Goal: Task Accomplishment & Management: Manage account settings

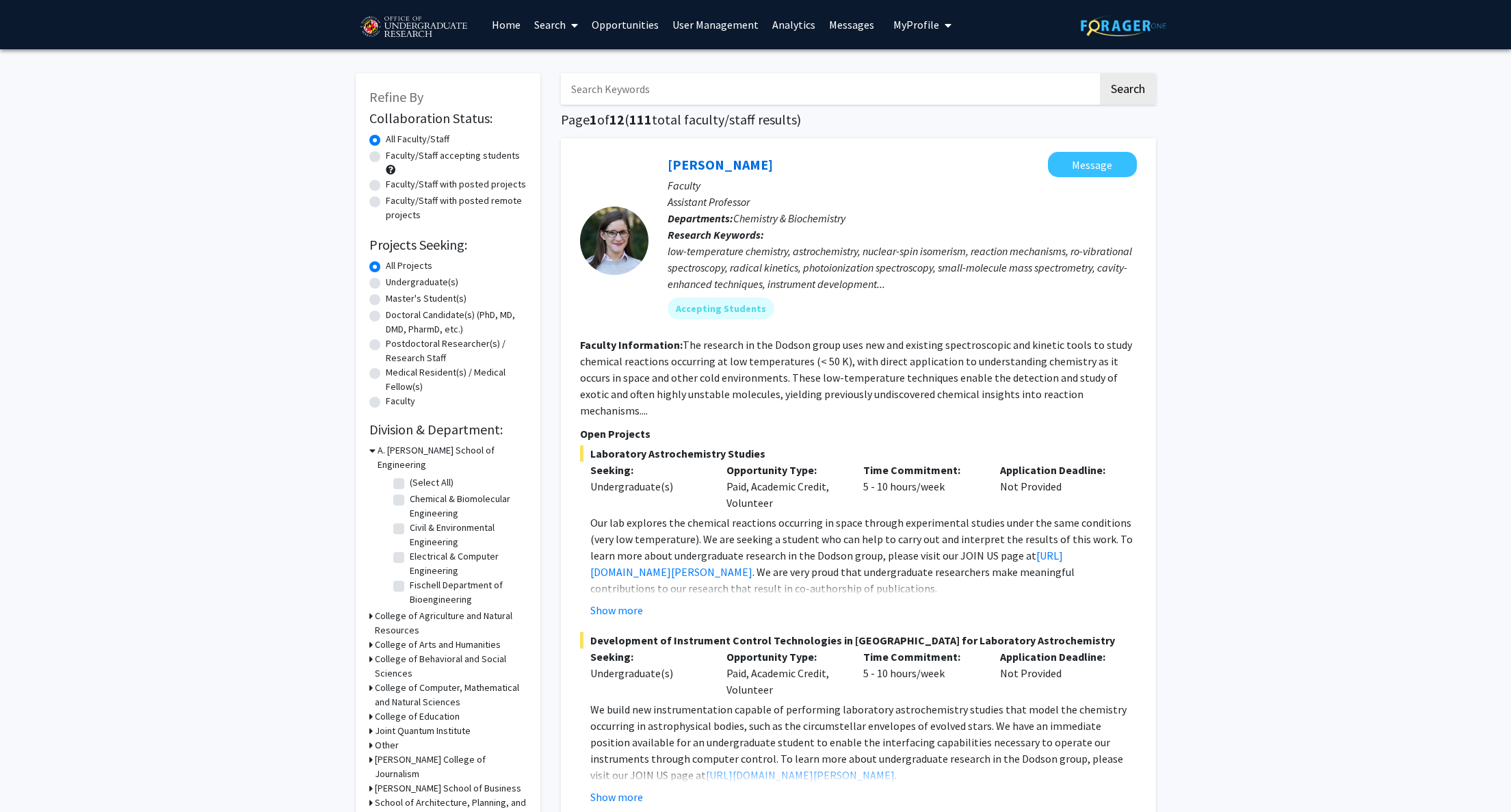
click at [792, 34] on link "Analytics" at bounding box center [794, 25] width 57 height 48
click at [915, 19] on span "My Profile" at bounding box center [916, 24] width 45 height 14
click at [629, 28] on link "Opportunities" at bounding box center [625, 25] width 81 height 48
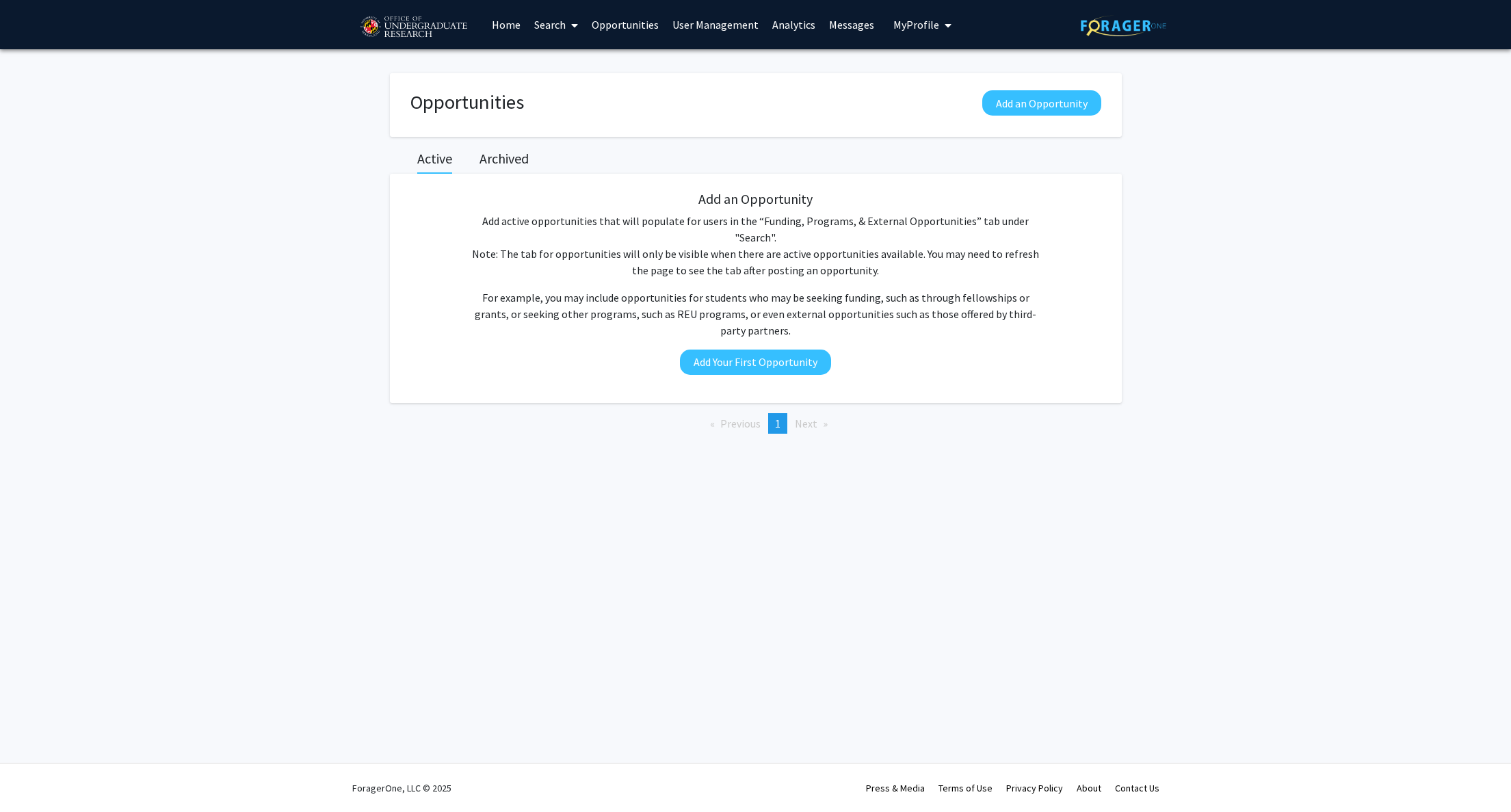
click at [546, 28] on link "Search" at bounding box center [556, 25] width 57 height 48
click at [578, 67] on span "Faculty/Staff" at bounding box center [578, 63] width 100 height 28
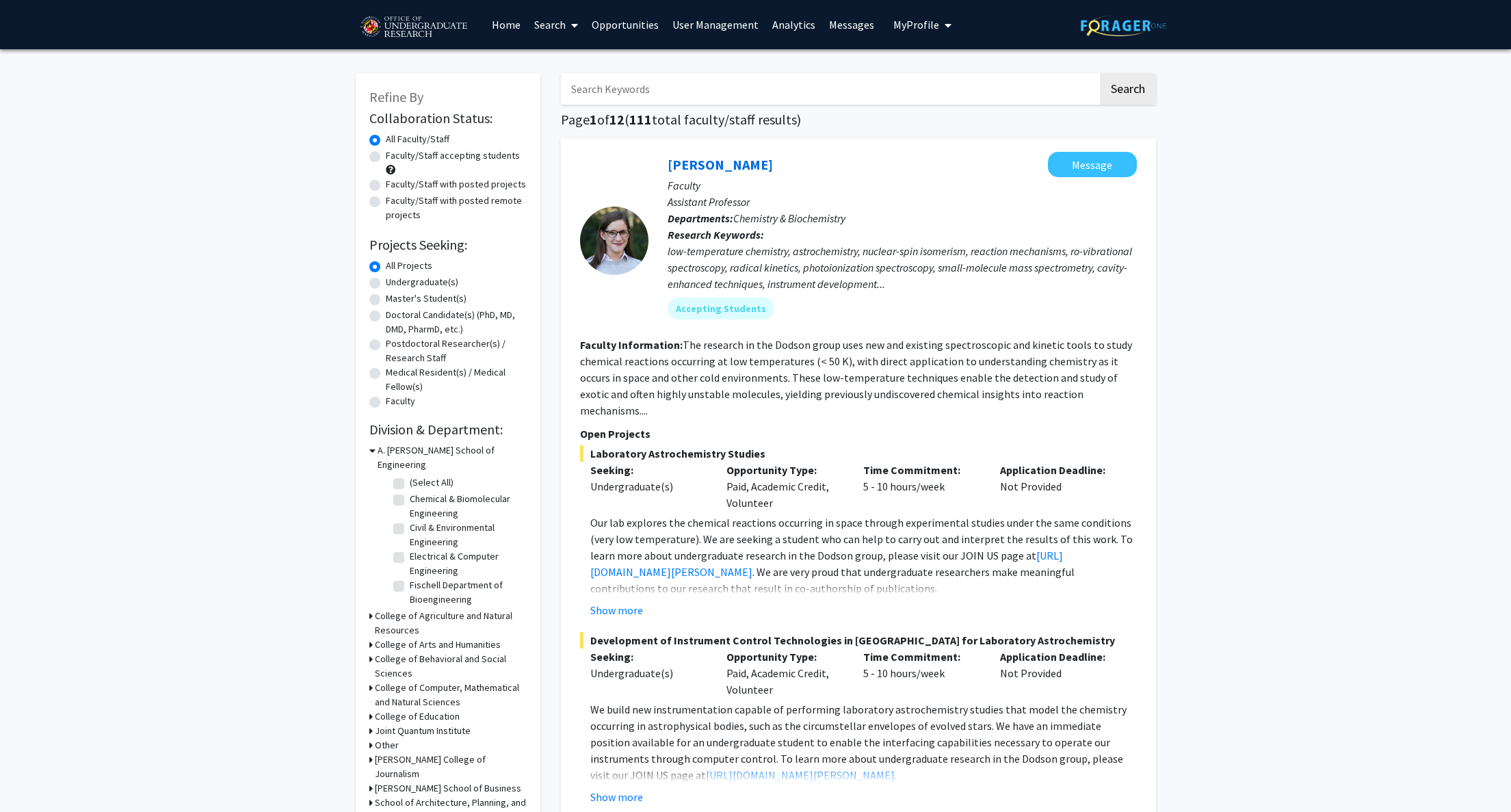
click at [637, 90] on input "Search Keywords" at bounding box center [829, 89] width 537 height 32
type input "[PERSON_NAME]"
click at [1099, 73] on button "Search" at bounding box center [1127, 89] width 57 height 32
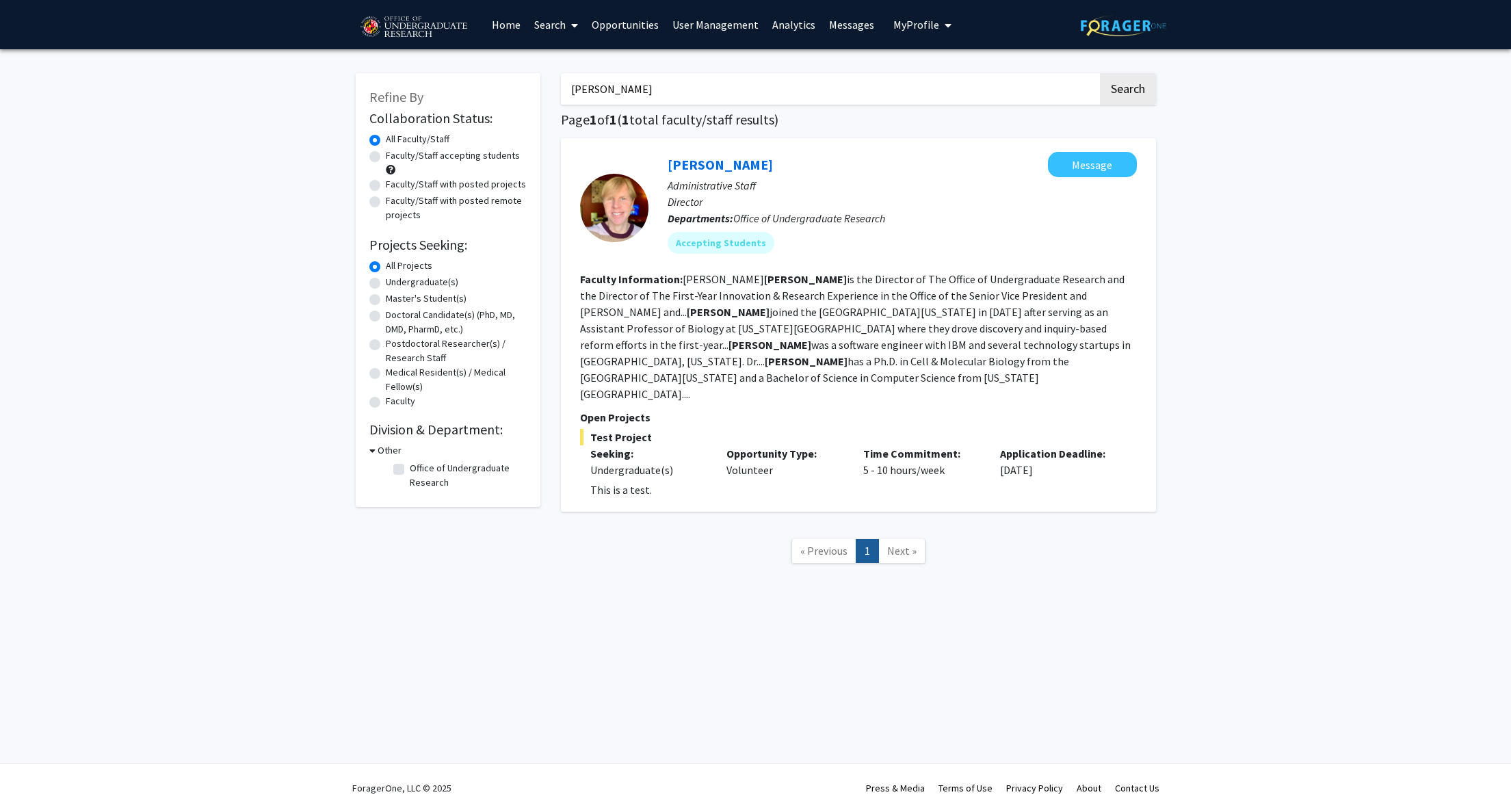
click at [959, 150] on div "[PERSON_NAME] Message Administrative Staff Director Departments: Office of Unde…" at bounding box center [858, 324] width 595 height 374
click at [779, 154] on div "[PERSON_NAME] Message" at bounding box center [902, 164] width 469 height 25
click at [710, 25] on link "User Management" at bounding box center [716, 25] width 100 height 48
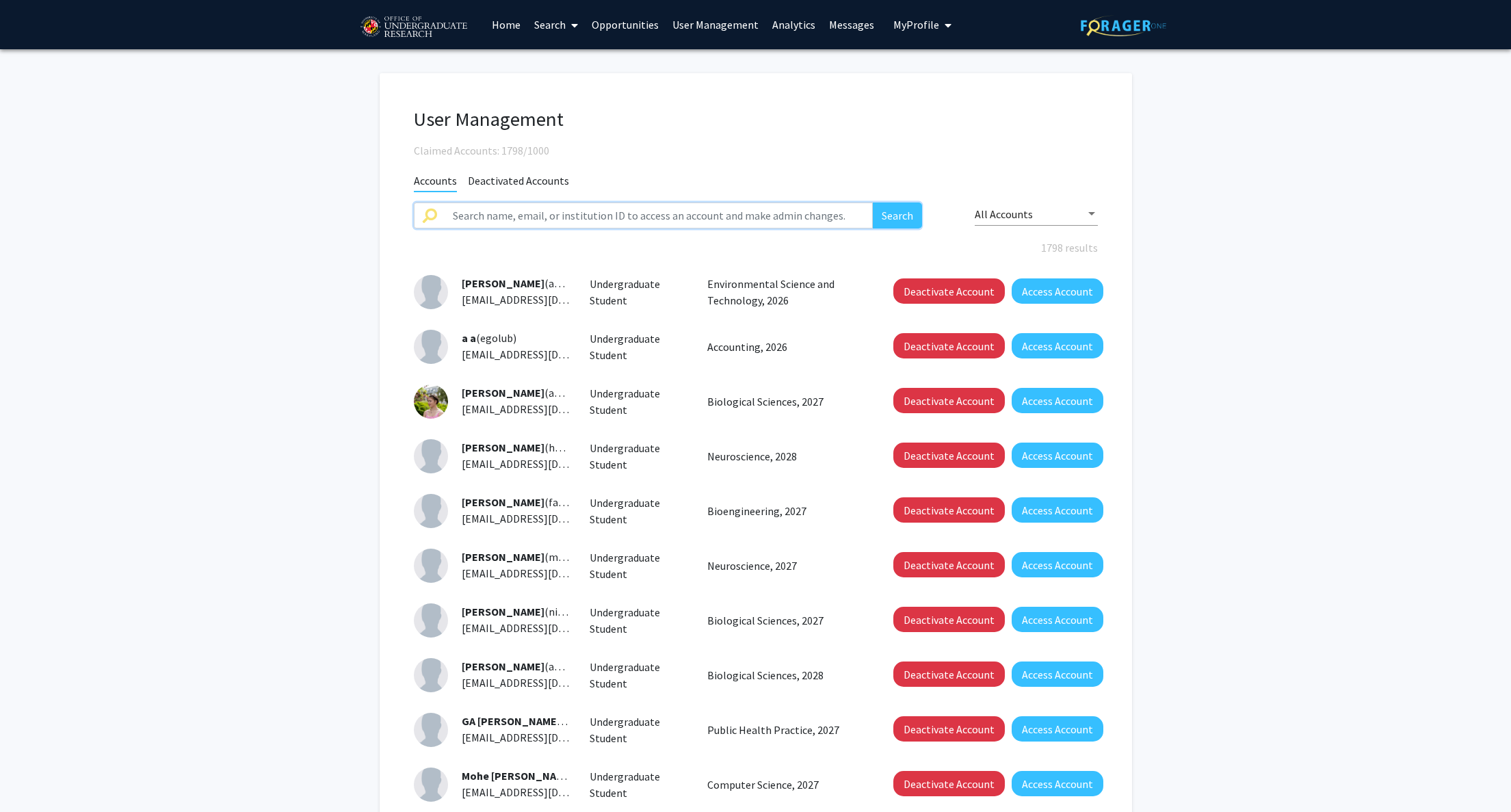
click at [613, 211] on input "text" at bounding box center [659, 215] width 429 height 26
type input "[PERSON_NAME]"
click at [872, 202] on button "Search" at bounding box center [896, 215] width 49 height 26
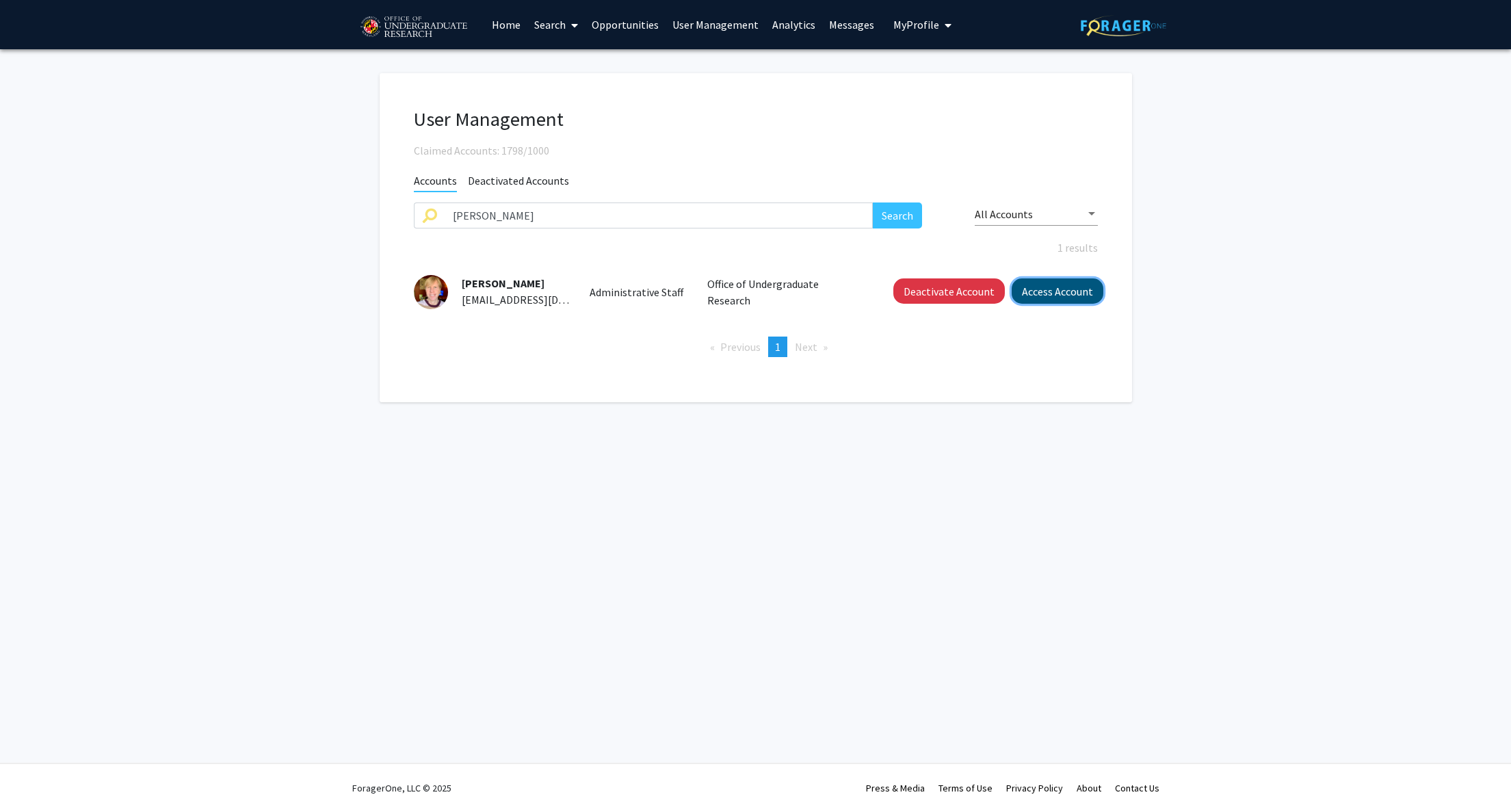
click at [1066, 292] on button "Access Account" at bounding box center [1057, 290] width 92 height 25
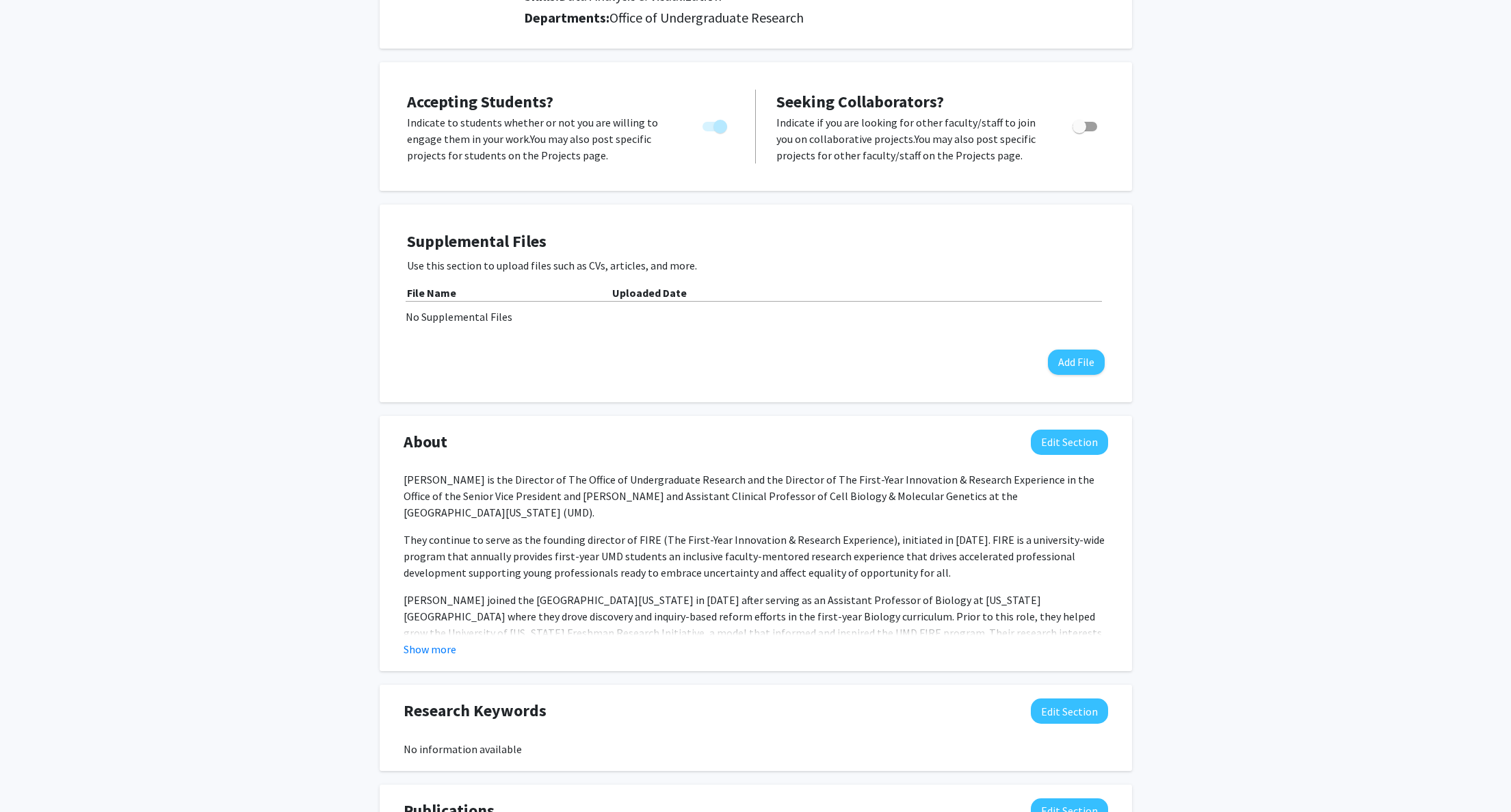
scroll to position [182, 0]
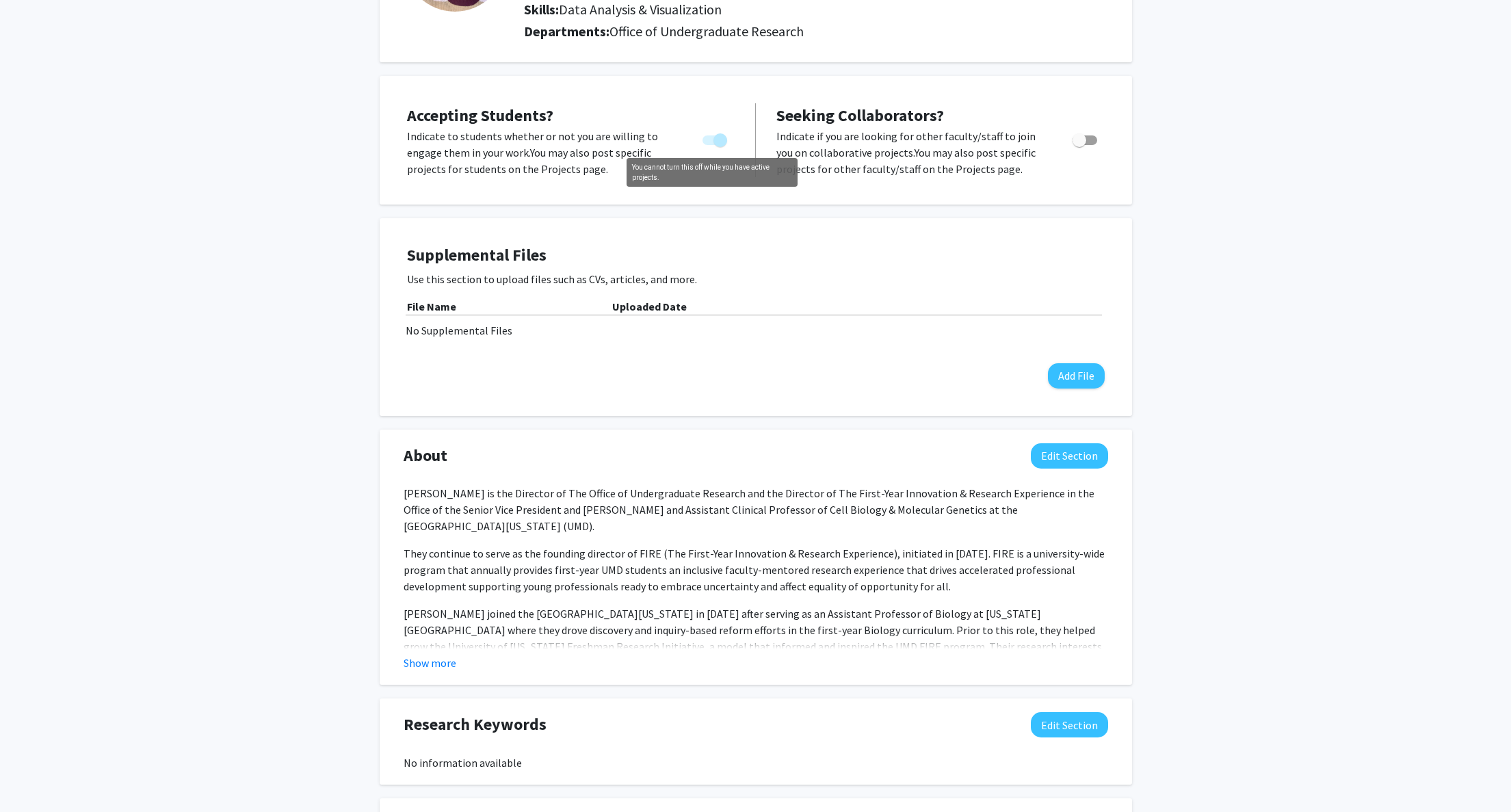
click at [721, 142] on span "You cannot turn this off while you have active projects." at bounding box center [720, 140] width 14 height 14
click at [717, 142] on span "You cannot turn this off while you have active projects." at bounding box center [720, 140] width 14 height 14
click at [513, 116] on span "Accepting Students?" at bounding box center [480, 115] width 146 height 21
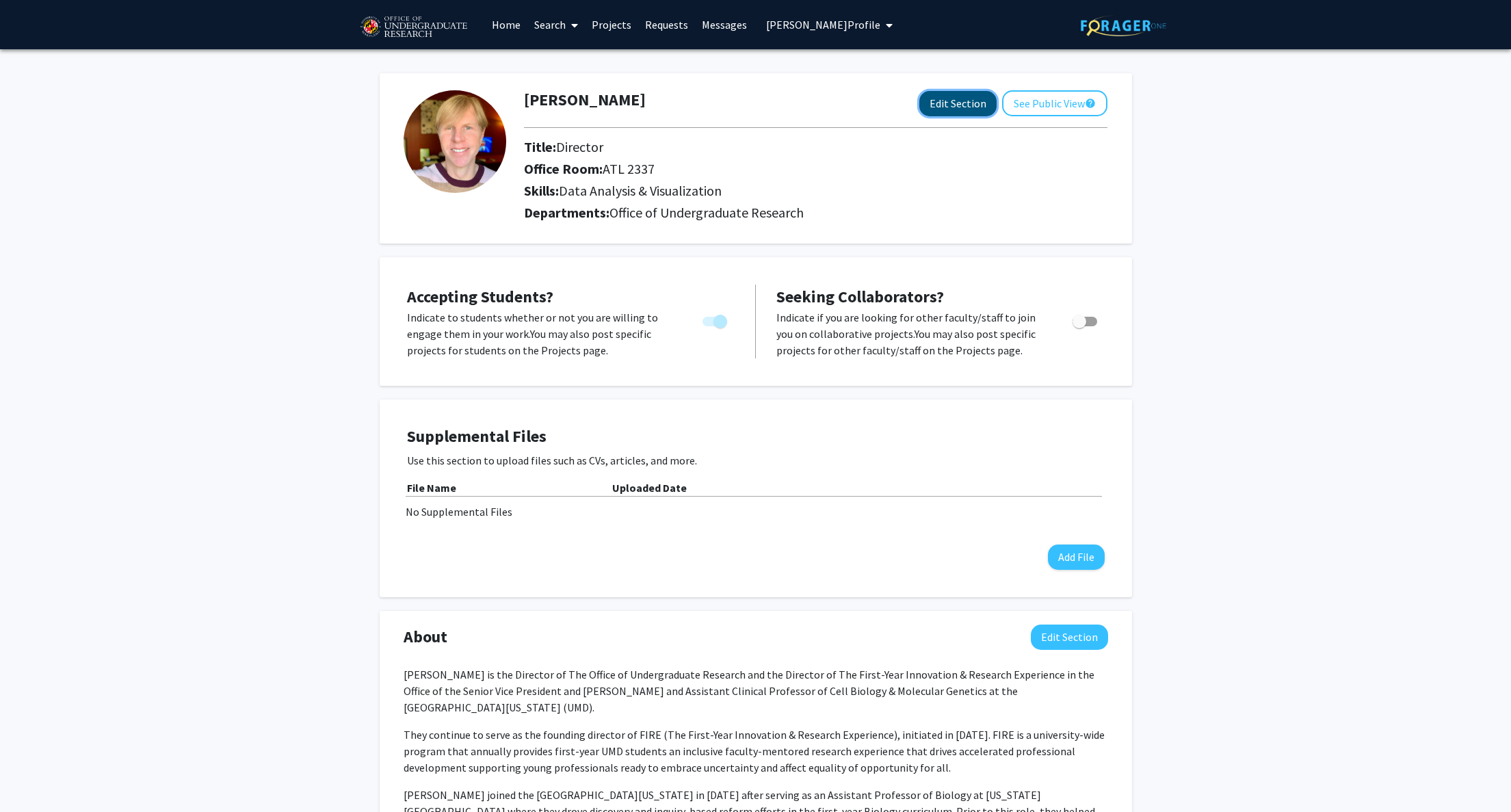
click at [980, 104] on button "Edit Section" at bounding box center [958, 103] width 77 height 25
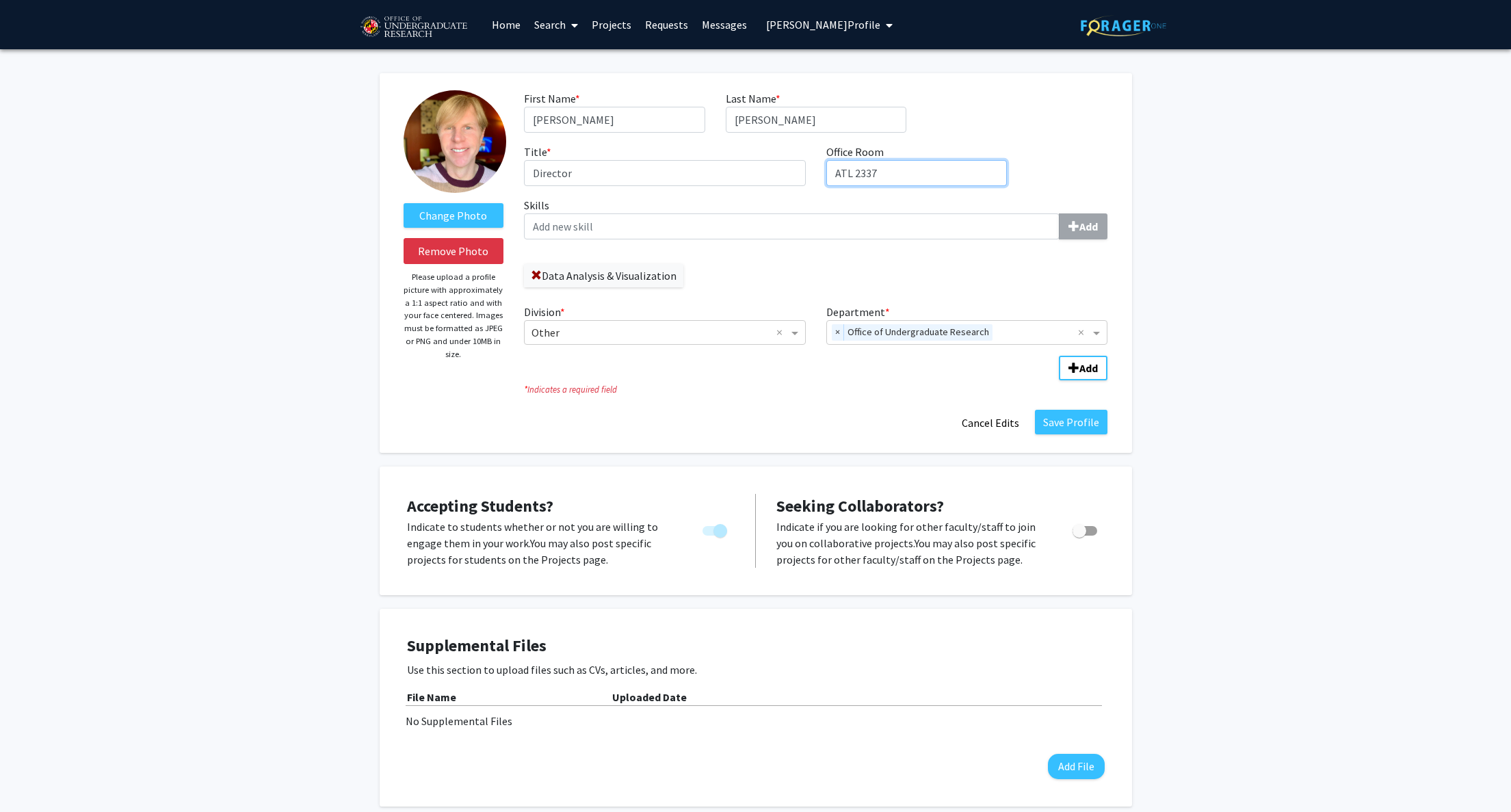
click at [852, 173] on input "ATL 2337" at bounding box center [916, 173] width 181 height 26
type input "HJP 3124"
click at [1090, 427] on button "Save Profile" at bounding box center [1071, 422] width 72 height 25
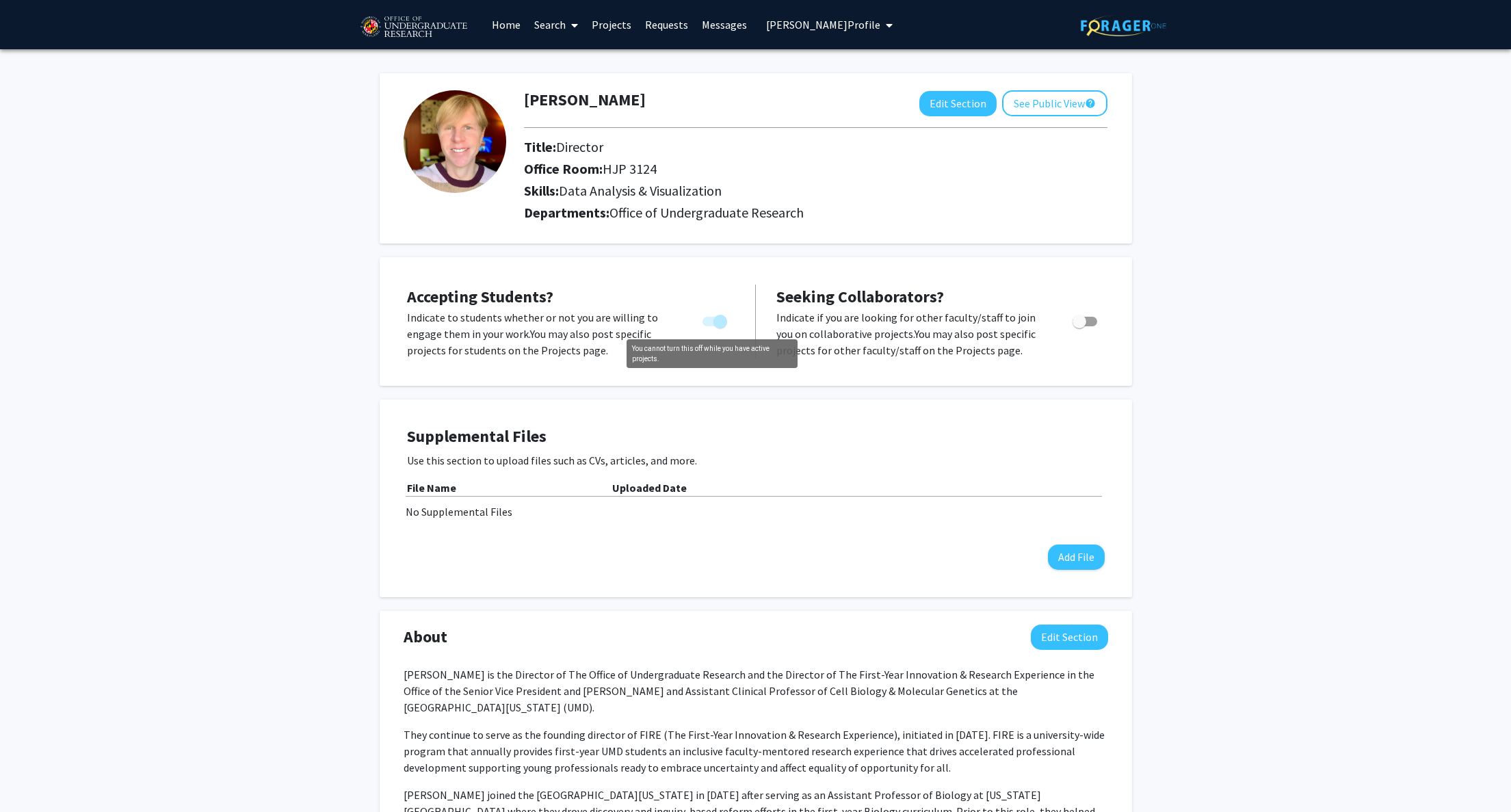
click at [717, 322] on span "You cannot turn this off while you have active projects." at bounding box center [720, 321] width 14 height 14
click at [510, 300] on span "Accepting Students?" at bounding box center [480, 296] width 146 height 21
click at [805, 19] on span "[PERSON_NAME] Profile" at bounding box center [822, 24] width 114 height 14
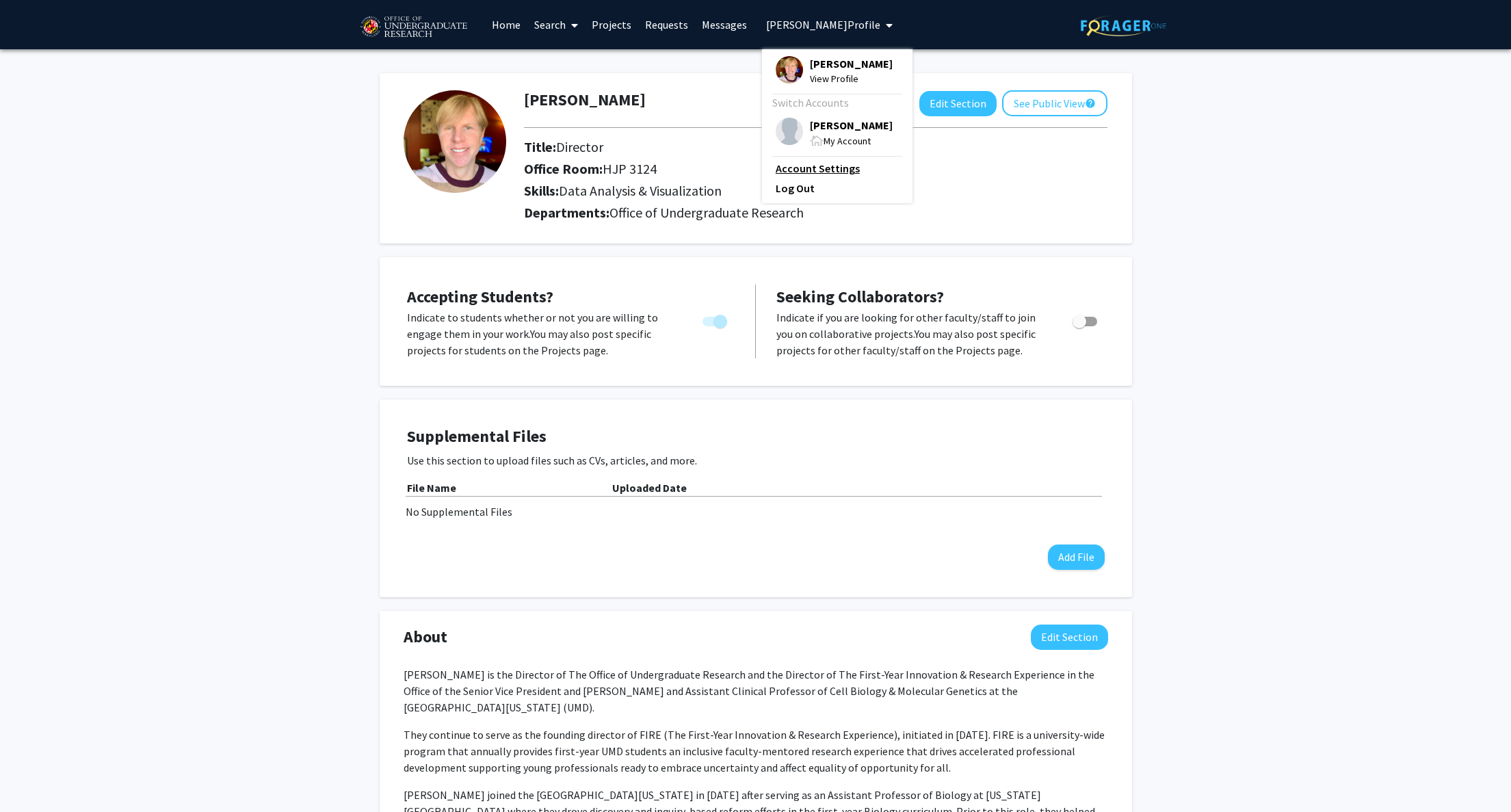
click at [815, 172] on link "Account Settings" at bounding box center [837, 169] width 123 height 17
click at [833, 25] on span "[PERSON_NAME] Profile" at bounding box center [822, 24] width 114 height 14
click at [836, 63] on span "[PERSON_NAME]" at bounding box center [851, 64] width 83 height 15
click at [593, 29] on link "Projects" at bounding box center [612, 25] width 54 height 48
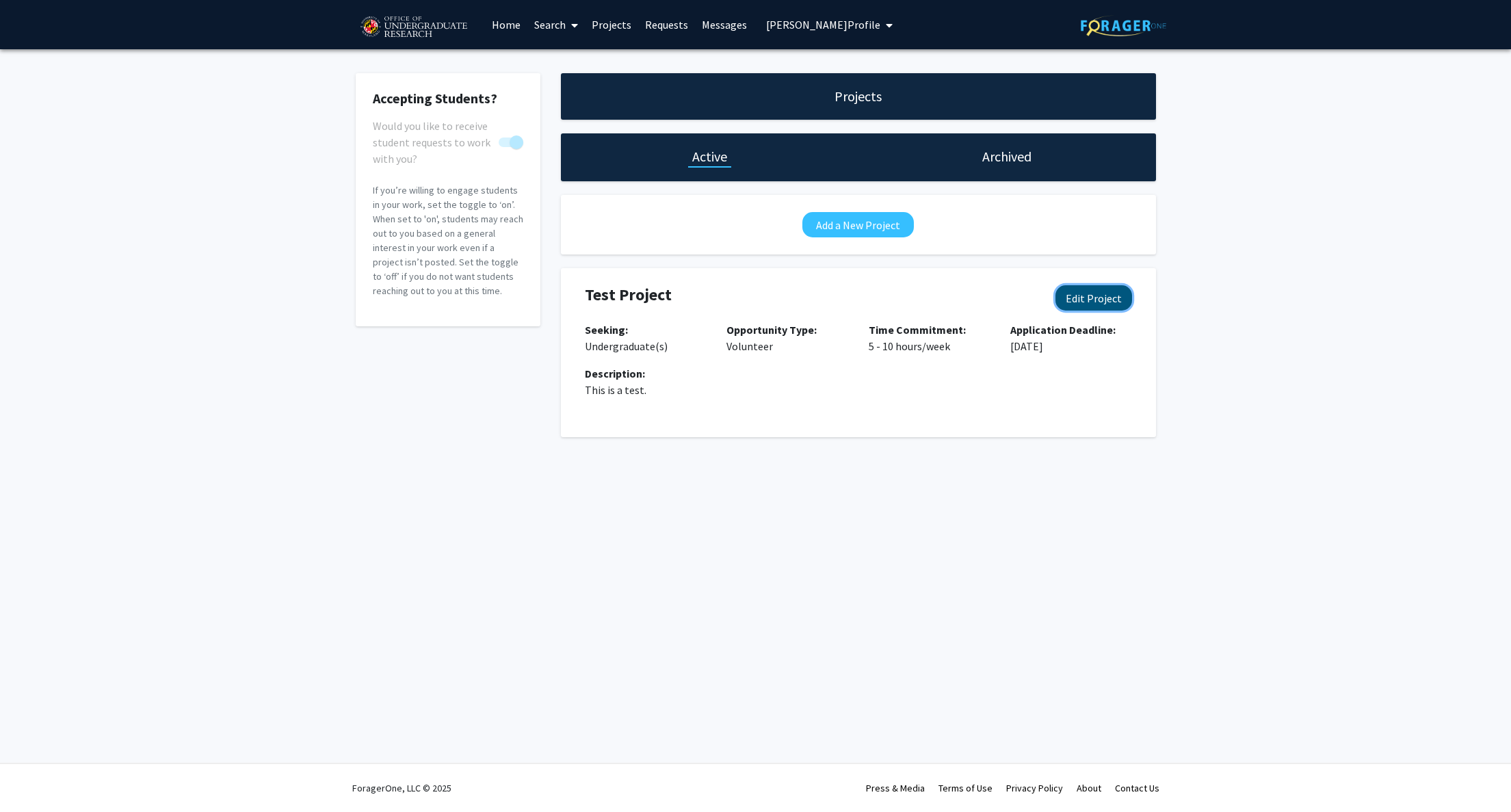
click at [1110, 294] on button "Edit Project" at bounding box center [1093, 298] width 77 height 25
select select "5 - 10"
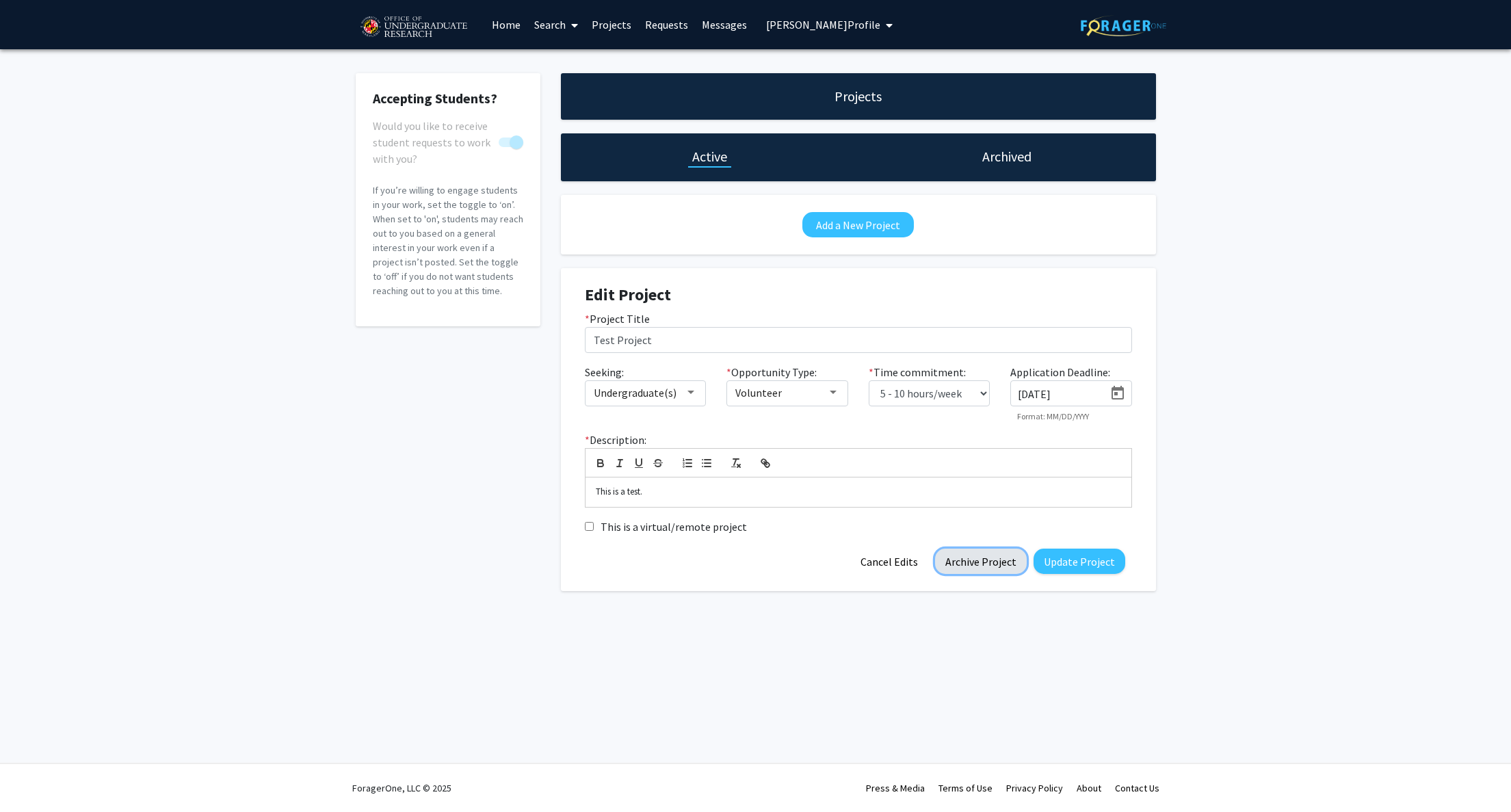
click at [967, 565] on button "Archive Project" at bounding box center [981, 561] width 92 height 25
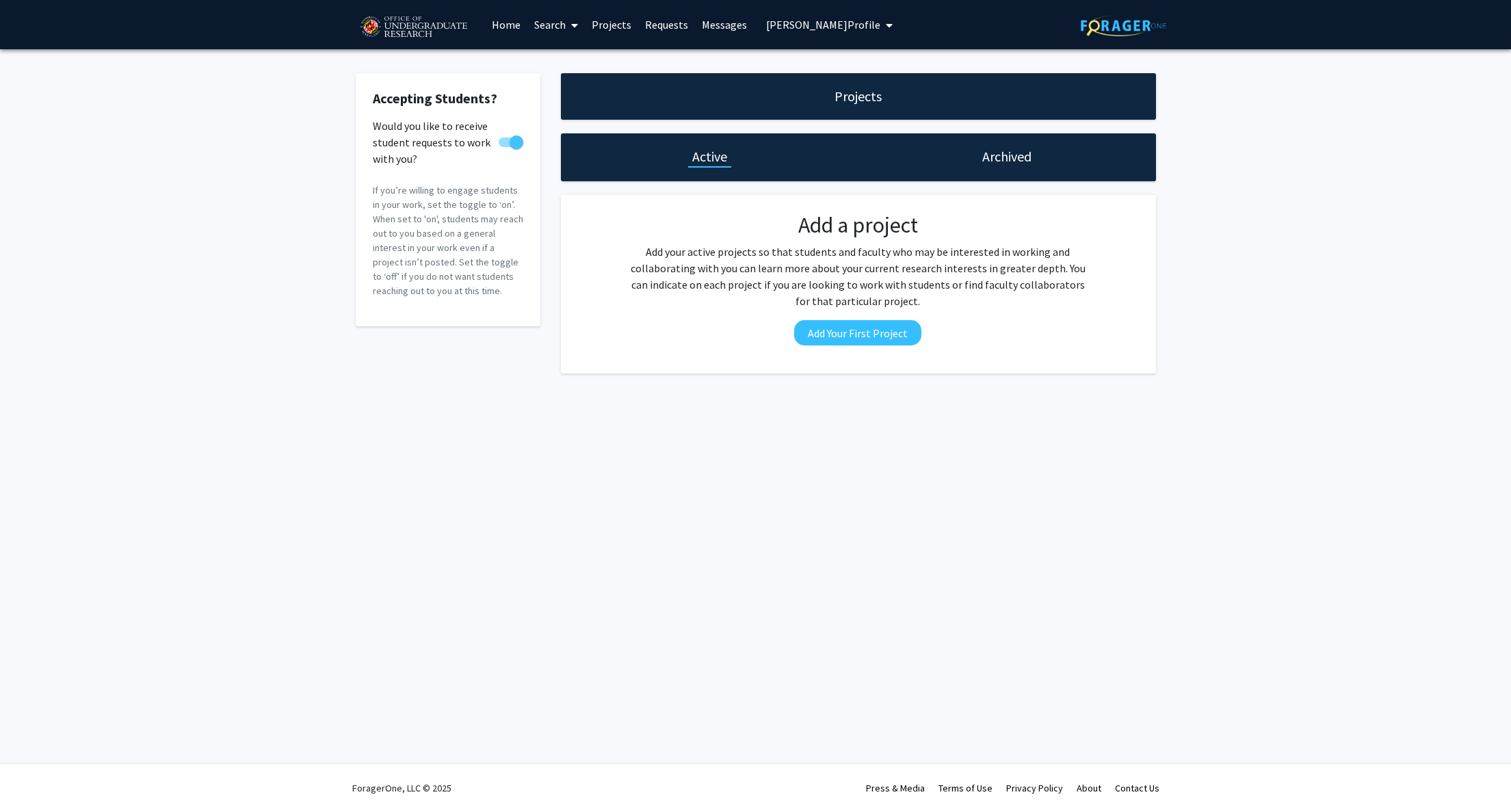
click at [512, 140] on span at bounding box center [516, 142] width 14 height 14
click at [505, 147] on input "Would you like to receive student requests to work with you?" at bounding box center [505, 147] width 1 height 1
checkbox input "false"
